Goal: Task Accomplishment & Management: Use online tool/utility

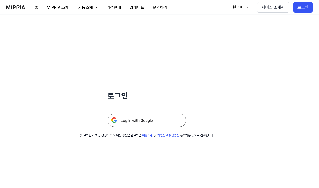
click at [137, 121] on img at bounding box center [147, 120] width 79 height 13
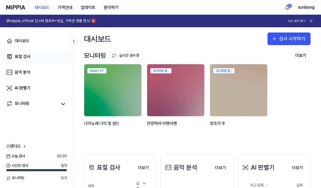
click at [15, 57] on div "표절 검사" at bounding box center [23, 57] width 16 height 6
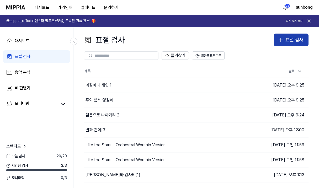
click at [281, 40] on icon "button" at bounding box center [281, 40] width 0 height 4
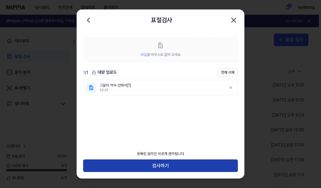
click at [155, 163] on button "검사하기" at bounding box center [160, 165] width 155 height 13
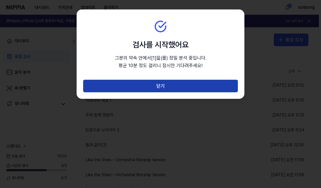
click at [152, 84] on button "닫기" at bounding box center [160, 86] width 155 height 13
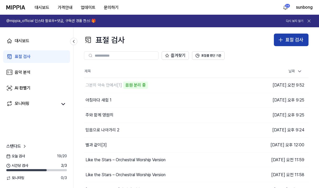
click at [297, 40] on div "표절 검사" at bounding box center [294, 40] width 18 height 8
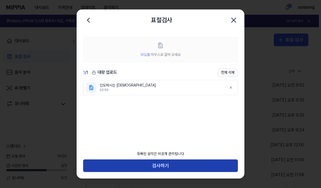
drag, startPoint x: 219, startPoint y: 164, endPoint x: 223, endPoint y: 162, distance: 4.2
click at [219, 163] on button "검사하기" at bounding box center [160, 165] width 155 height 13
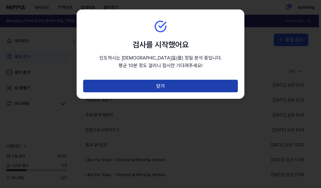
click at [183, 86] on button "닫기" at bounding box center [160, 86] width 155 height 13
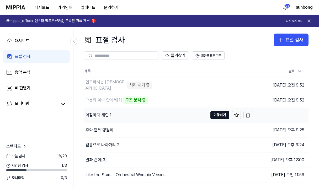
scroll to position [52, 0]
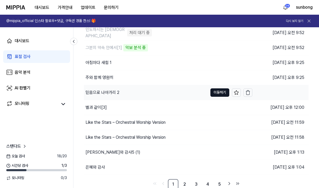
click at [112, 91] on div "믿음으로 나아가리 2" at bounding box center [103, 92] width 34 height 6
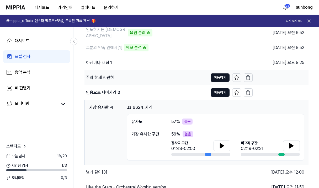
click at [108, 76] on div "주와 함께 영원히" at bounding box center [100, 77] width 28 height 6
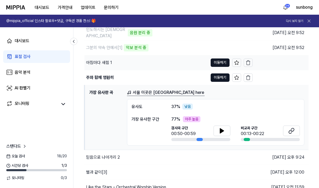
click at [108, 61] on div "아침마다 새힘 1" at bounding box center [99, 63] width 26 height 6
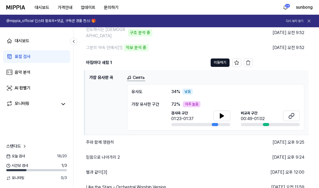
drag, startPoint x: 33, startPoint y: 56, endPoint x: 44, endPoint y: 58, distance: 10.7
click at [33, 56] on link "표절 검사" at bounding box center [36, 56] width 67 height 13
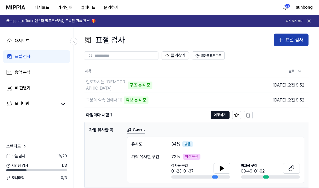
click at [291, 39] on div "표절 검사" at bounding box center [294, 40] width 18 height 8
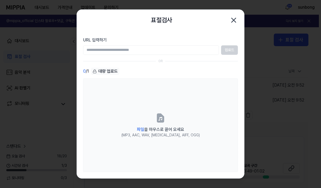
click at [233, 22] on icon "button" at bounding box center [234, 20] width 8 height 8
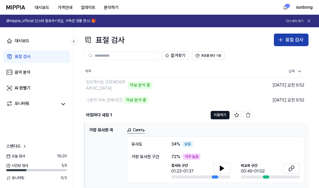
click at [285, 37] on button "표절 검사" at bounding box center [291, 40] width 35 height 13
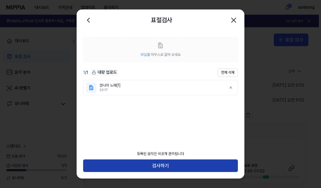
click at [169, 166] on button "검사하기" at bounding box center [160, 165] width 155 height 13
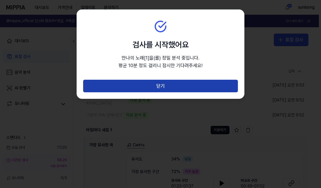
click at [157, 84] on button "닫기" at bounding box center [160, 86] width 155 height 13
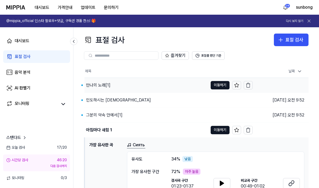
click at [92, 84] on div "만나의 노래[1]" at bounding box center [98, 85] width 24 height 6
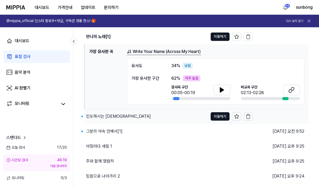
scroll to position [52, 0]
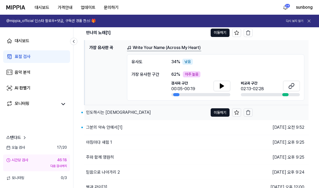
click at [110, 110] on div "인도하시는 하나님" at bounding box center [118, 112] width 65 height 6
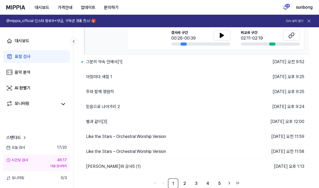
scroll to position [119, 0]
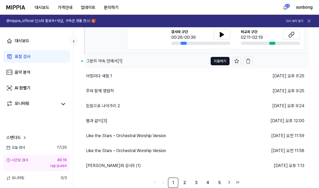
click at [92, 62] on div "그분의 약속 안에서[1]" at bounding box center [104, 61] width 36 height 6
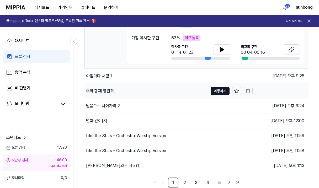
click at [99, 91] on div "주와 함께 영원히" at bounding box center [100, 91] width 28 height 6
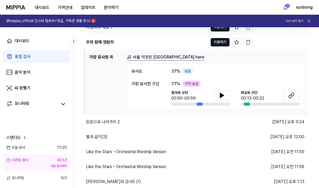
scroll to position [105, 0]
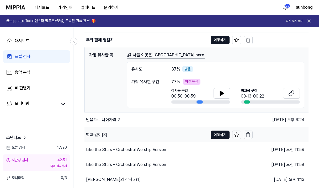
click at [101, 136] on div "별과 같이[3]" at bounding box center [96, 135] width 21 height 6
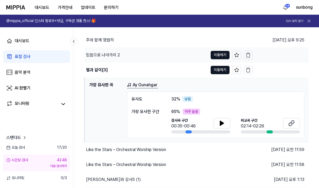
click at [103, 52] on div "믿음으로 나아가리 2" at bounding box center [103, 55] width 34 height 6
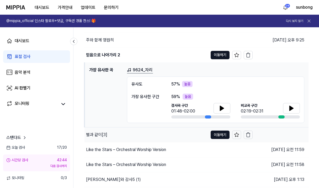
click at [102, 135] on div "별과 같이[3]" at bounding box center [96, 135] width 21 height 6
